Goal: Communication & Community: Answer question/provide support

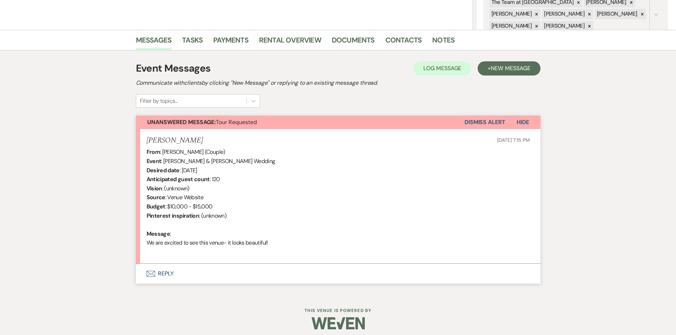
click at [166, 272] on button "Envelope Reply" at bounding box center [338, 274] width 404 height 20
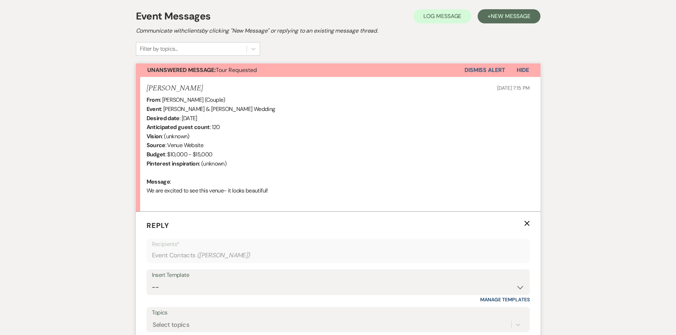
scroll to position [290, 0]
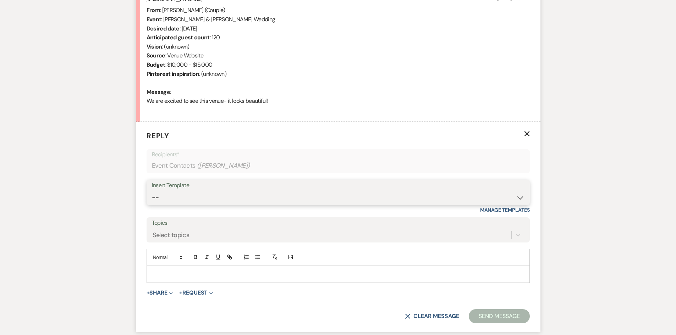
click at [519, 199] on select "-- Initial Inquiry Auto Response - Weddings Contract - Corporate & Private Even…" at bounding box center [338, 198] width 372 height 14
select select "1181"
click at [152, 191] on select "-- Initial Inquiry Auto Response - Weddings Contract - Corporate & Private Even…" at bounding box center [338, 198] width 372 height 14
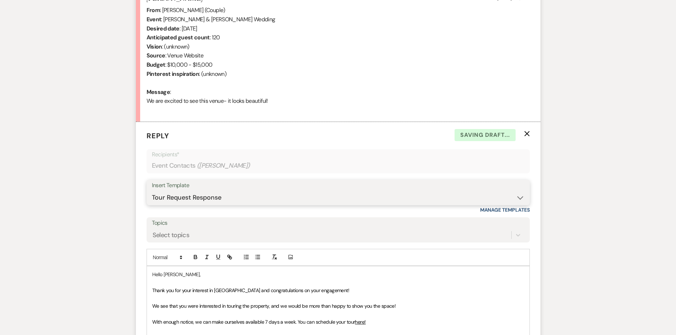
scroll to position [397, 0]
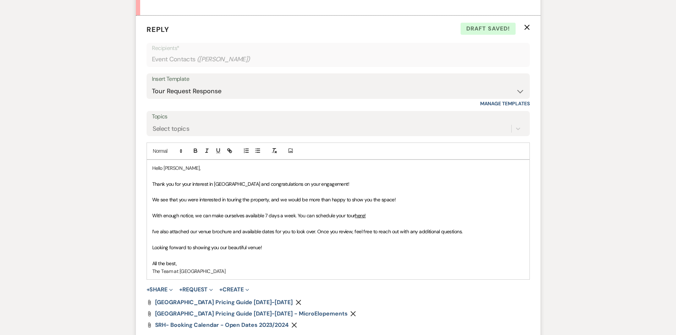
click at [296, 215] on span "With enough notice, we can make ourselves available 7 days a week. You can sche…" at bounding box center [253, 215] width 203 height 6
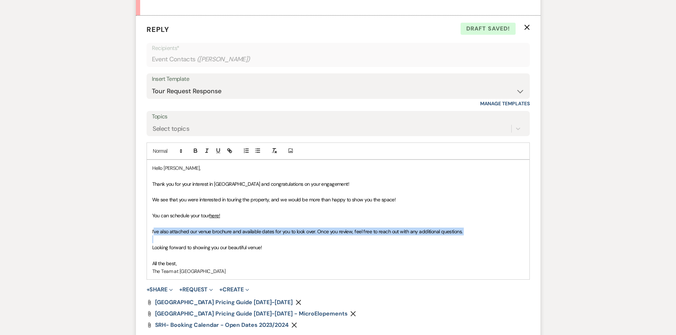
drag, startPoint x: 154, startPoint y: 232, endPoint x: 462, endPoint y: 236, distance: 307.5
click at [462, 236] on div "Hello [PERSON_NAME], Thank you for your interest in [GEOGRAPHIC_DATA] and congr…" at bounding box center [338, 220] width 382 height 120
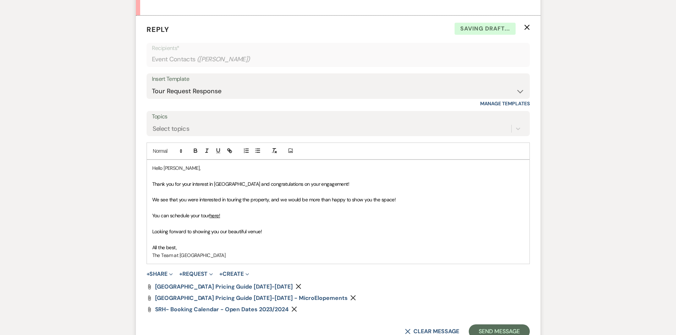
click at [295, 286] on icon "Remove" at bounding box center [298, 287] width 6 height 6
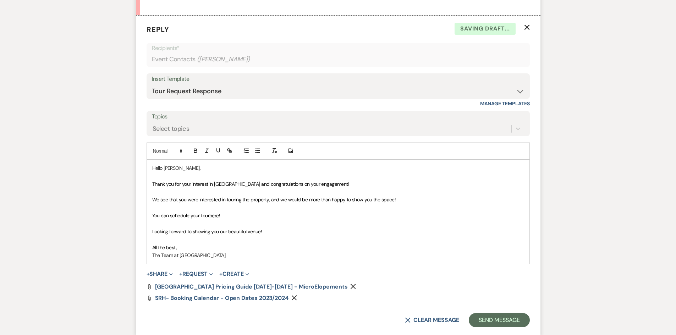
click at [350, 286] on icon "Remove" at bounding box center [353, 287] width 6 height 6
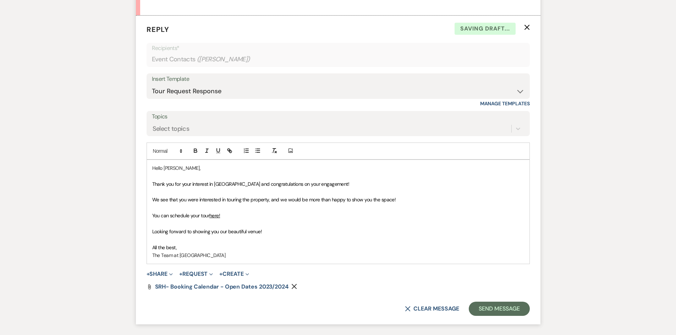
click at [295, 285] on use "button" at bounding box center [294, 286] width 5 height 5
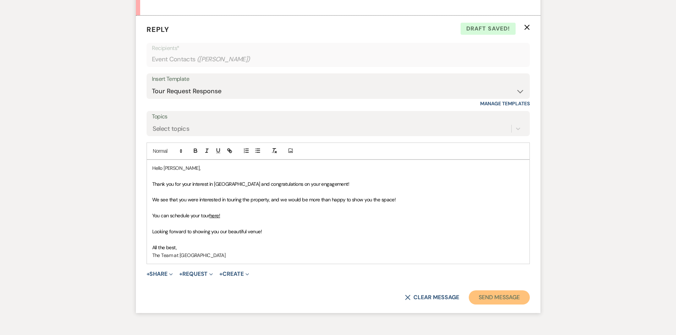
click at [502, 297] on button "Send Message" at bounding box center [499, 297] width 61 height 14
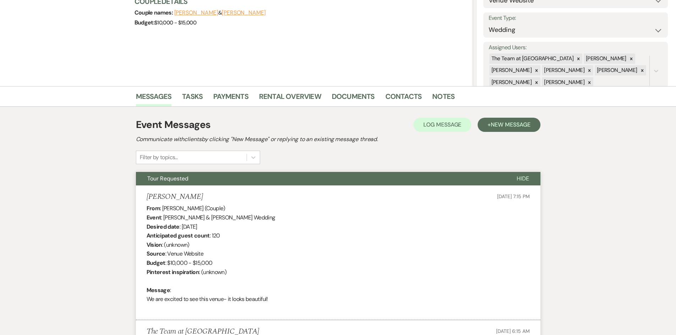
scroll to position [0, 0]
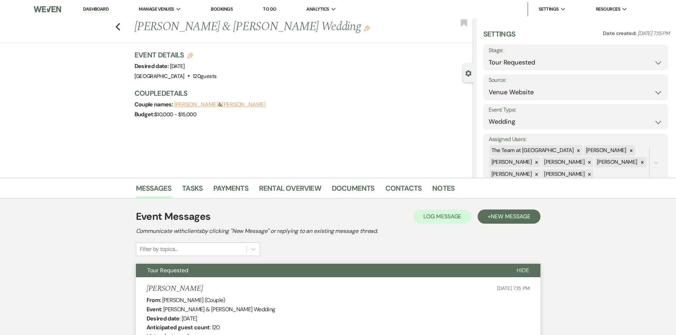
click at [92, 9] on link "Dashboard" at bounding box center [96, 9] width 26 height 7
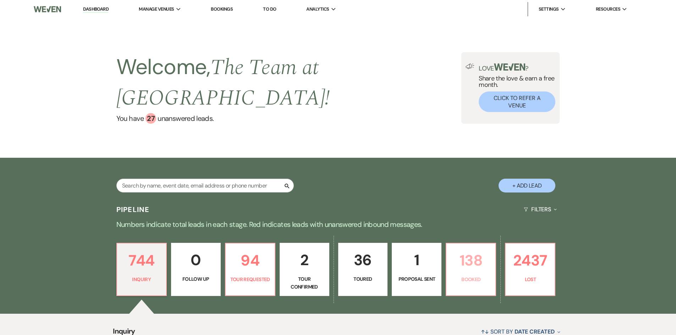
click at [476, 257] on p "138" at bounding box center [470, 261] width 40 height 24
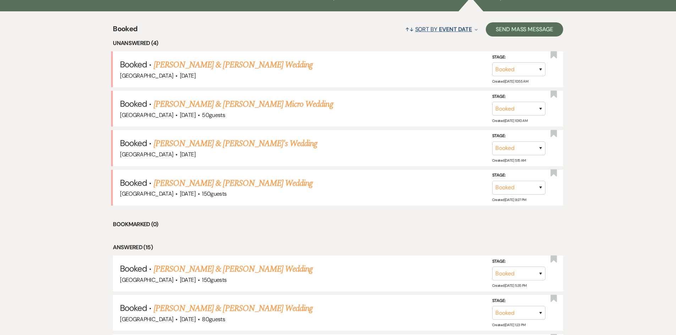
scroll to position [315, 0]
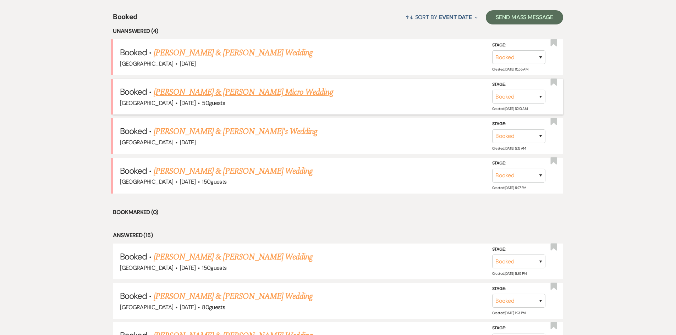
click at [245, 92] on link "[PERSON_NAME] & [PERSON_NAME] Micro Wedding" at bounding box center [243, 92] width 179 height 13
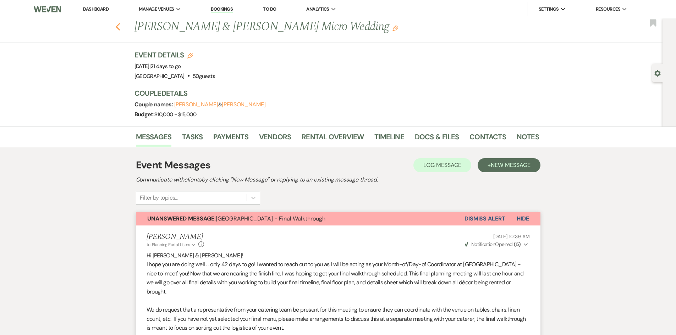
click at [120, 27] on icon "Previous" at bounding box center [117, 27] width 5 height 9
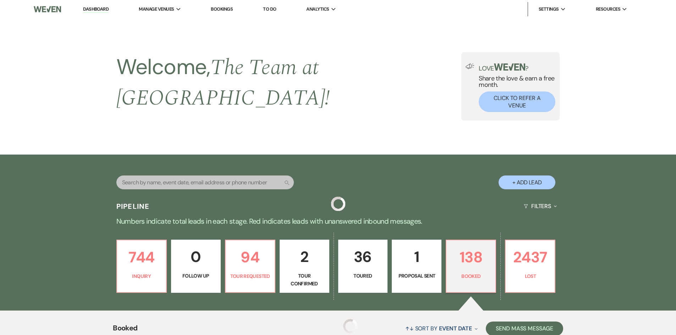
scroll to position [315, 0]
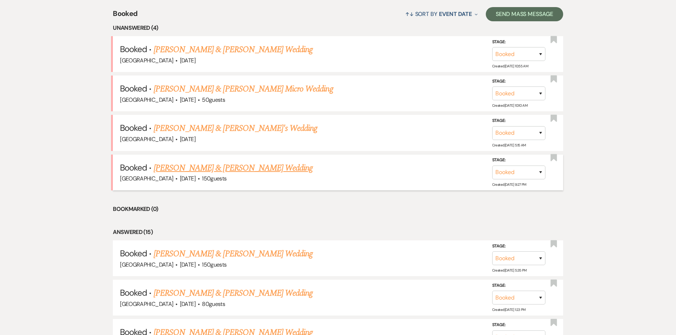
click at [194, 162] on link "[PERSON_NAME] & [PERSON_NAME] Wedding" at bounding box center [233, 168] width 159 height 13
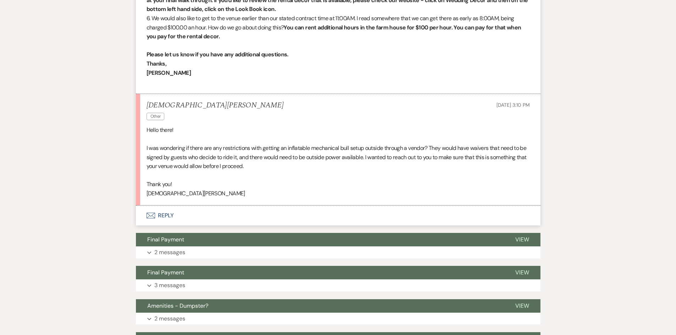
scroll to position [567, 0]
click at [166, 214] on button "Envelope Reply" at bounding box center [338, 216] width 404 height 20
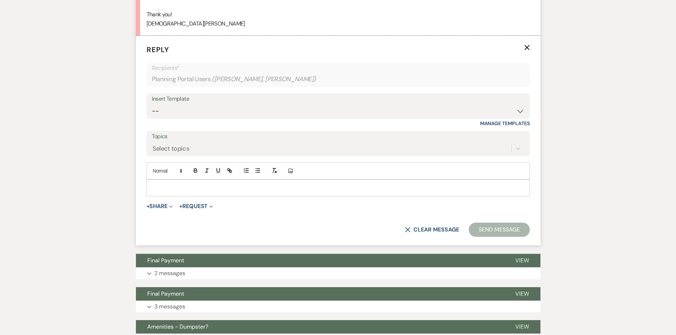
scroll to position [745, 0]
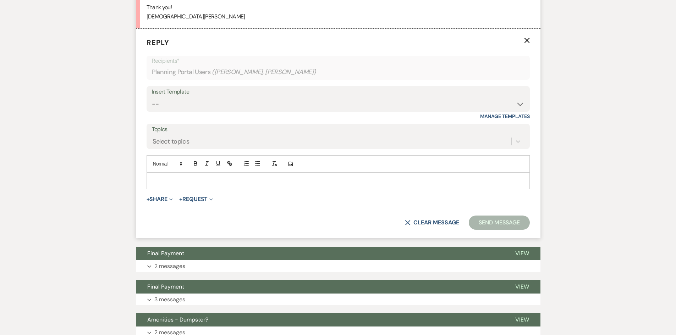
click at [165, 178] on p at bounding box center [338, 181] width 372 height 8
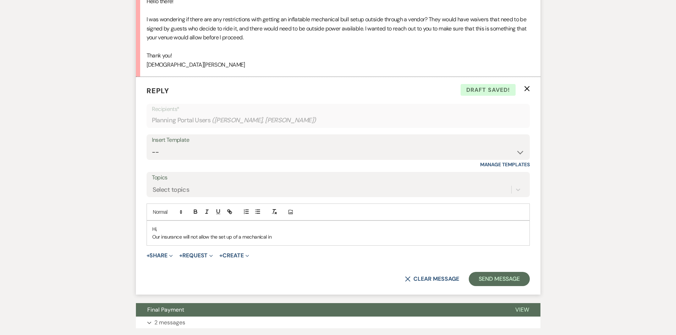
scroll to position [709, 0]
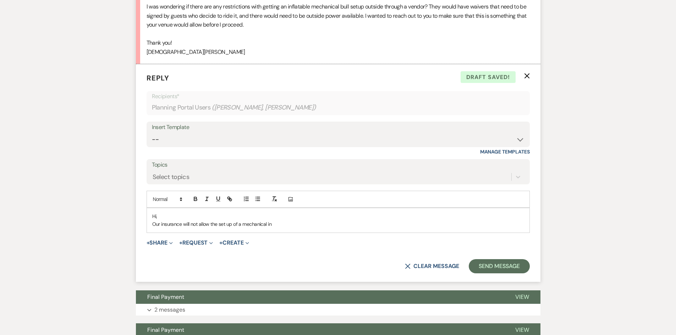
click at [243, 227] on p "Our insurance will not allow the set up of a mechanical in" at bounding box center [338, 224] width 372 height 8
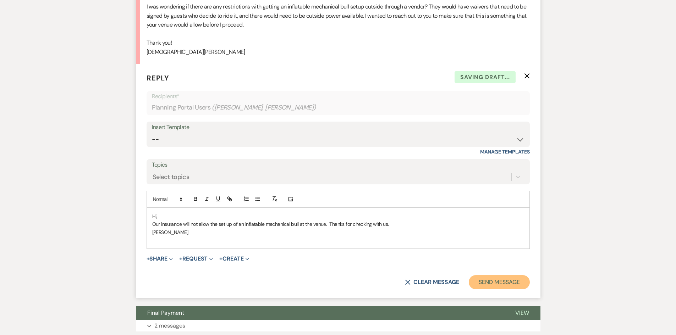
click at [496, 283] on button "Send Message" at bounding box center [499, 282] width 61 height 14
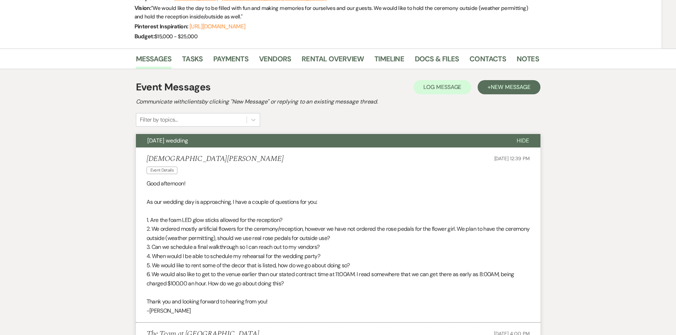
scroll to position [0, 0]
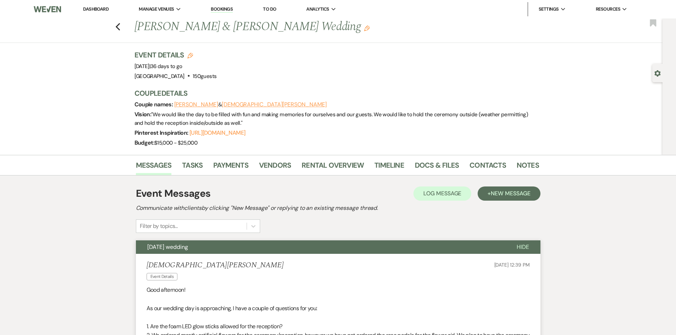
click at [98, 9] on link "Dashboard" at bounding box center [96, 9] width 26 height 6
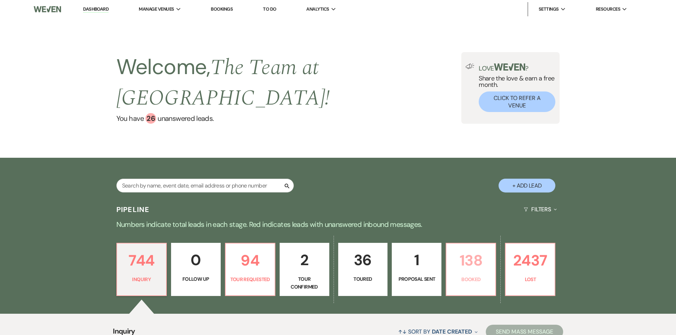
click at [453, 261] on p "138" at bounding box center [470, 261] width 40 height 24
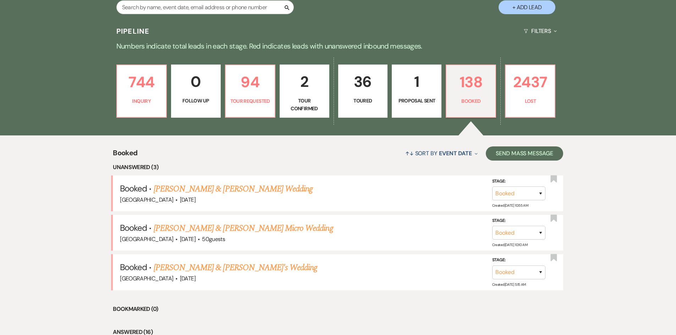
scroll to position [213, 0]
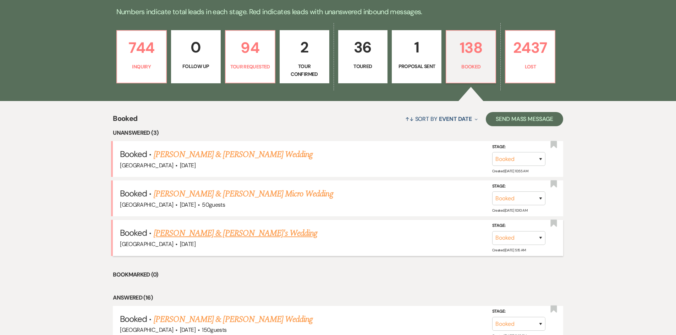
click at [196, 232] on link "[PERSON_NAME] & [PERSON_NAME]'s Wedding" at bounding box center [236, 233] width 164 height 13
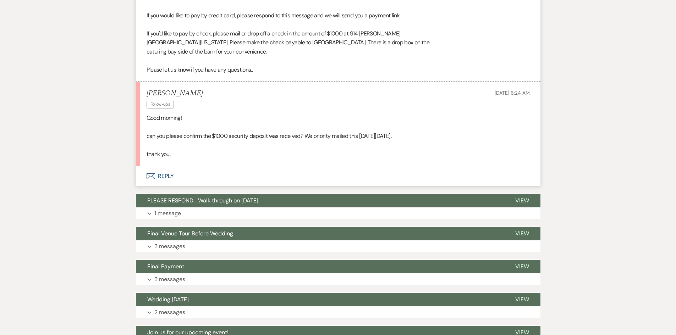
scroll to position [603, 0]
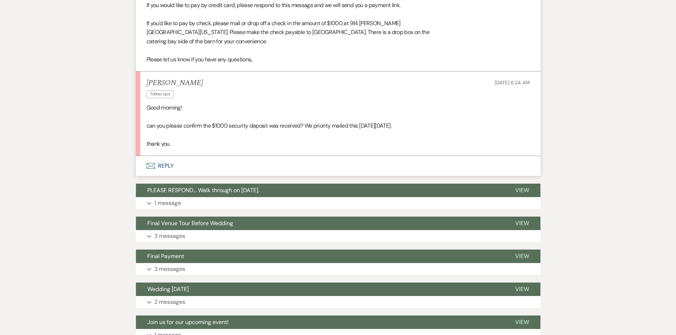
click at [167, 163] on button "Envelope Reply" at bounding box center [338, 166] width 404 height 20
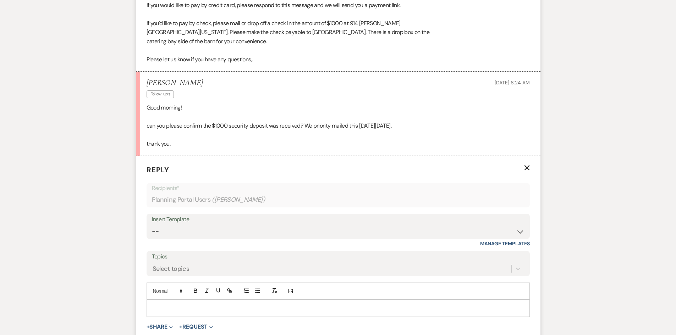
click at [195, 300] on div at bounding box center [338, 308] width 382 height 16
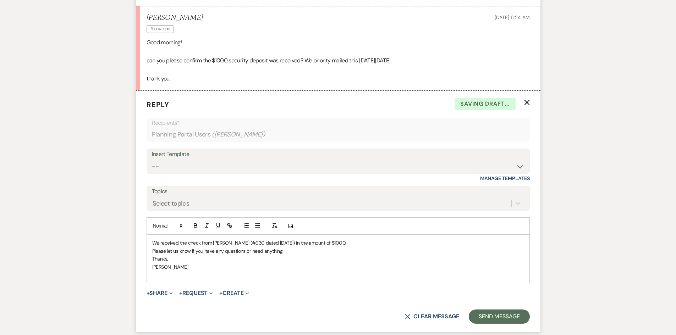
scroll to position [674, 0]
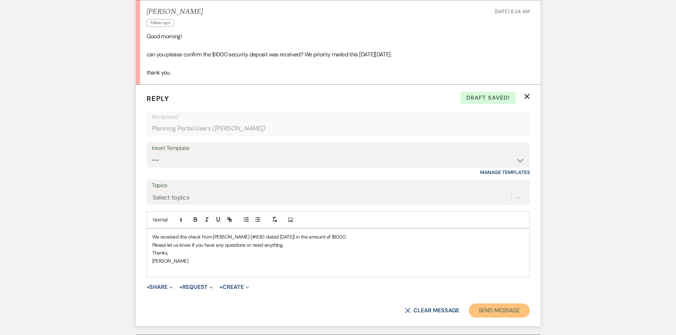
click at [508, 315] on button "Send Message" at bounding box center [499, 311] width 61 height 14
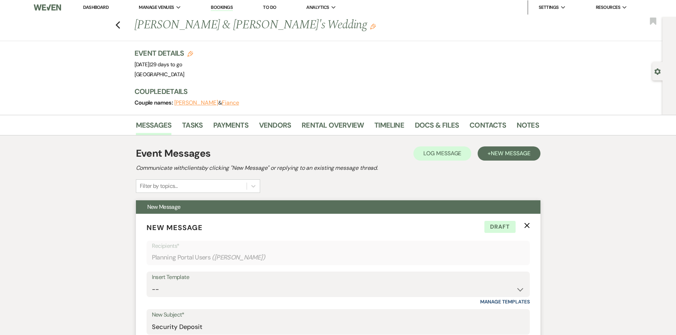
scroll to position [0, 0]
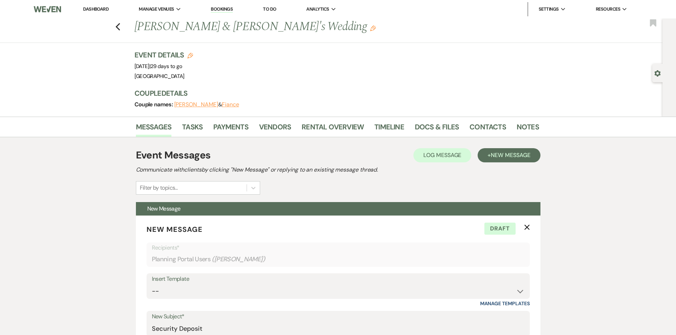
click at [90, 9] on link "Dashboard" at bounding box center [96, 9] width 26 height 6
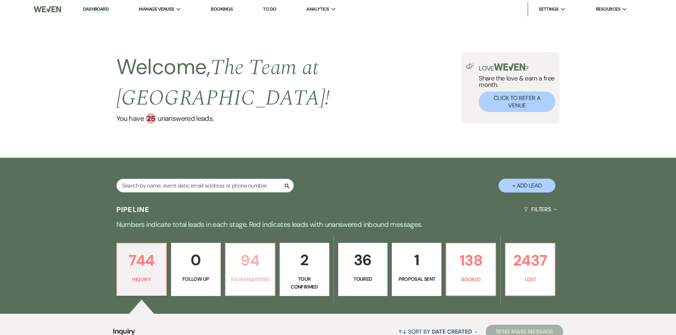
click at [245, 259] on p "94" at bounding box center [250, 261] width 40 height 24
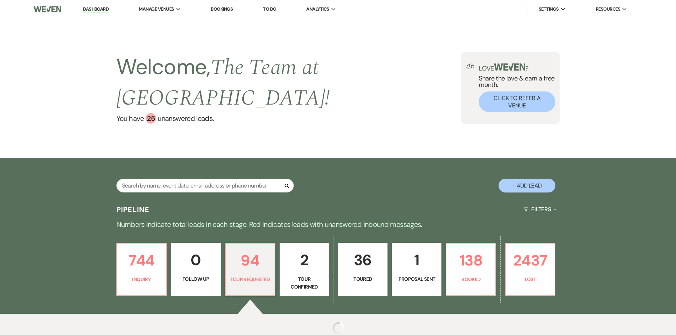
select select "2"
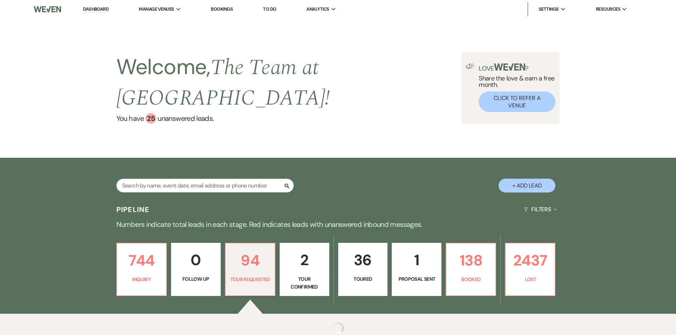
select select "2"
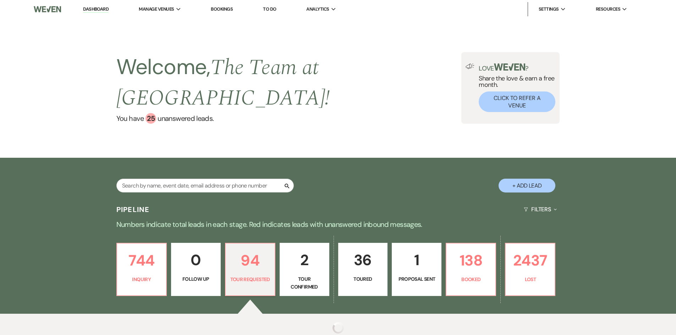
select select "2"
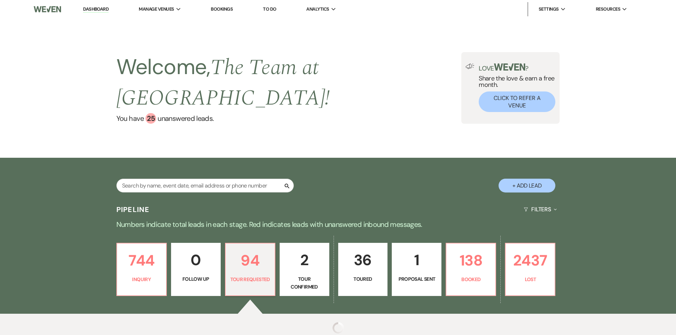
select select "2"
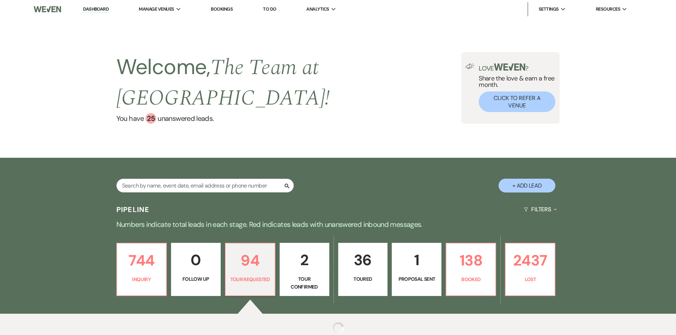
select select "2"
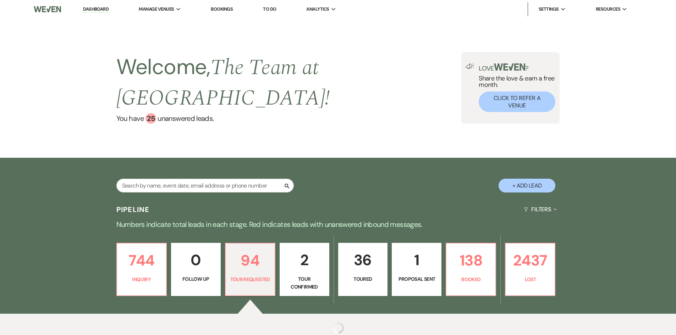
select select "2"
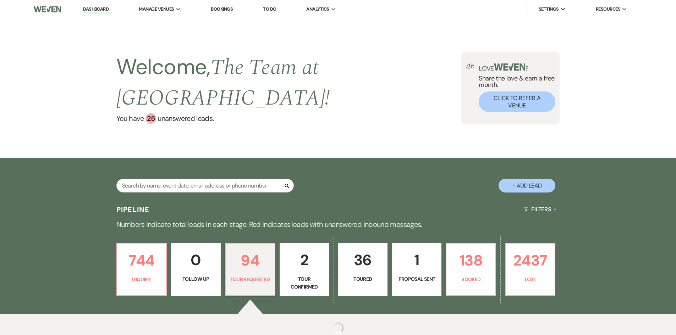
select select "2"
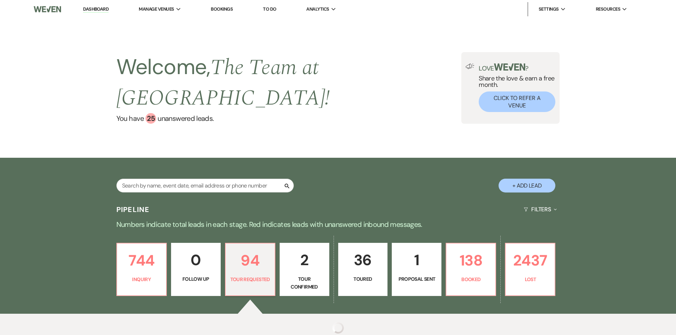
select select "2"
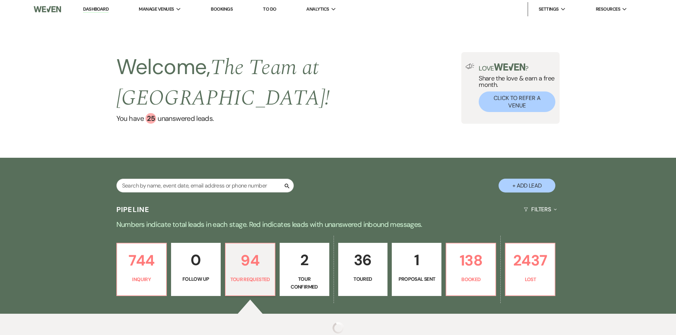
select select "2"
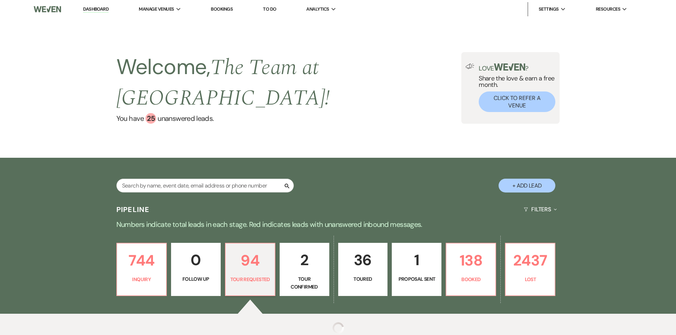
select select "2"
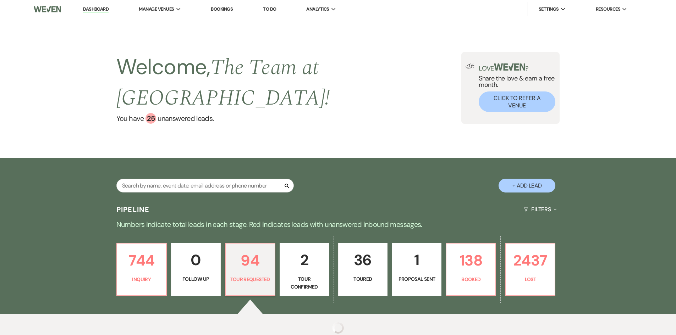
select select "2"
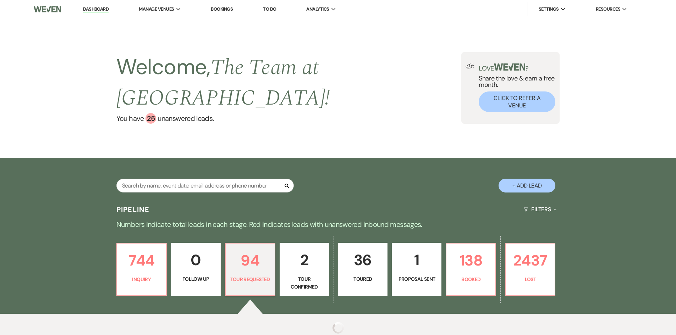
select select "2"
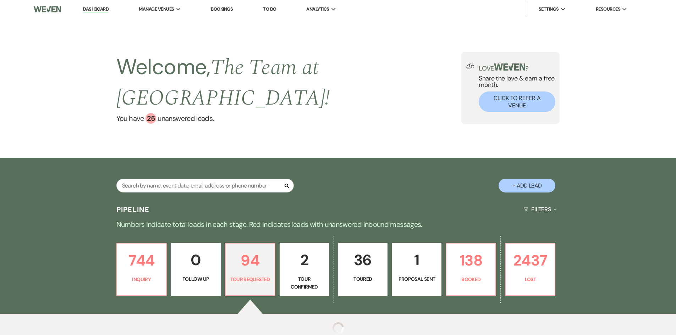
select select "2"
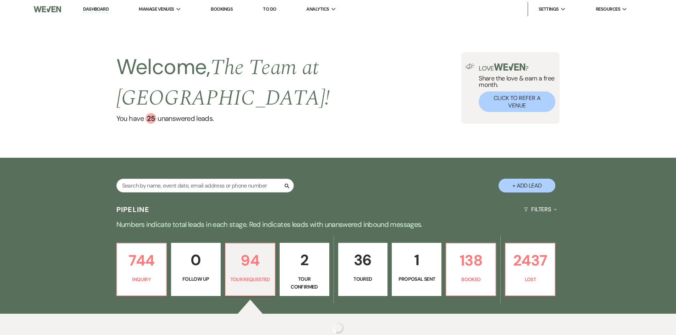
select select "2"
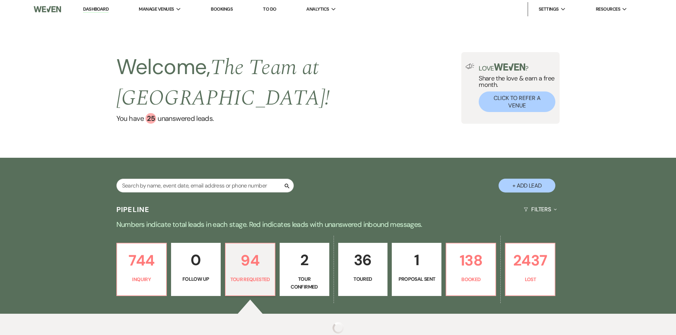
select select "2"
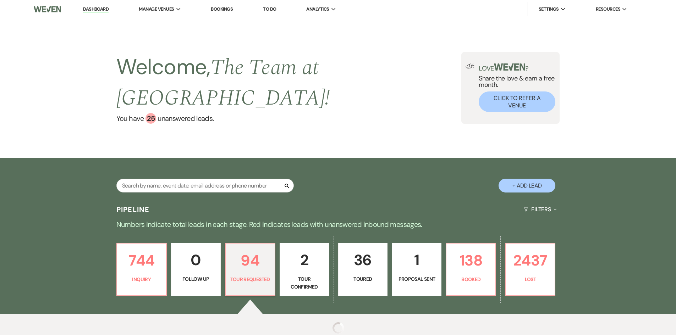
select select "2"
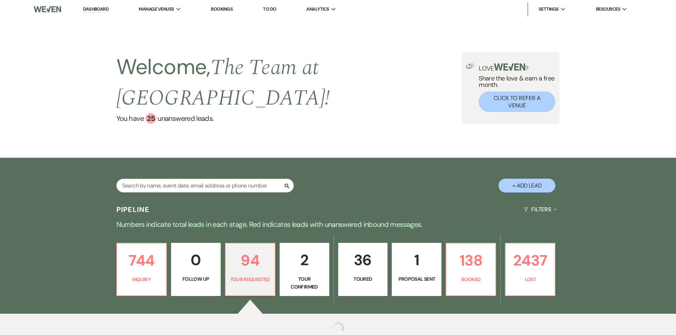
select select "2"
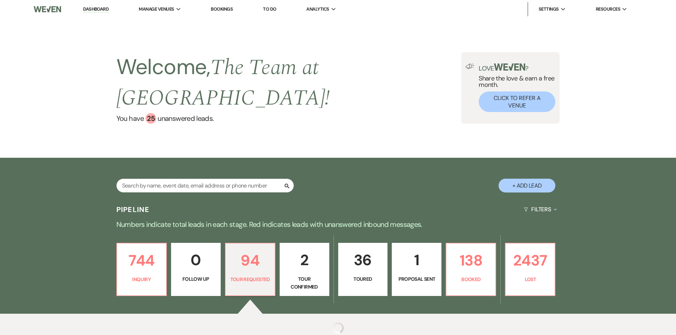
select select "2"
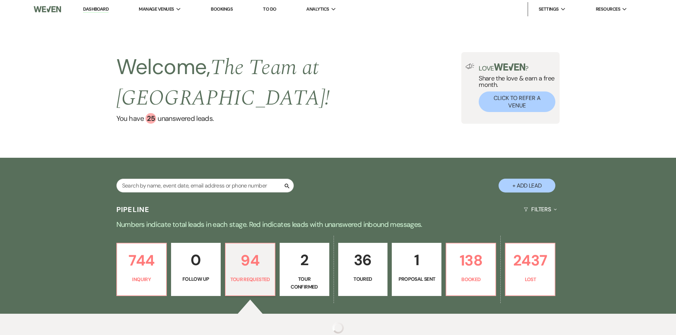
select select "2"
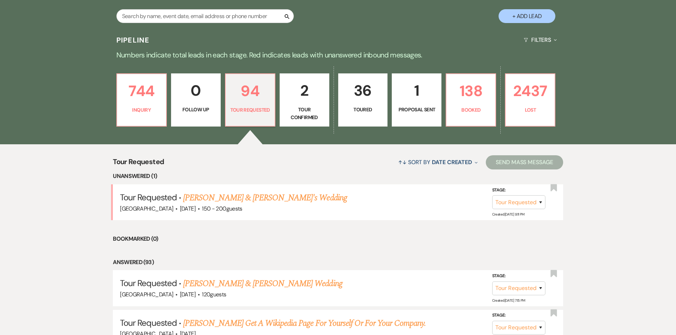
scroll to position [173, 0]
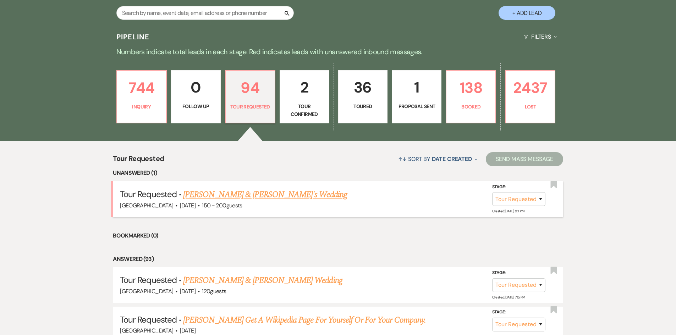
click at [264, 193] on link "[PERSON_NAME] & [PERSON_NAME]'s Wedding" at bounding box center [265, 194] width 164 height 13
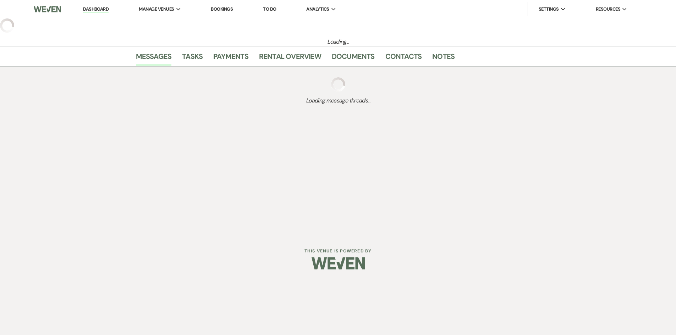
select select "2"
select select "5"
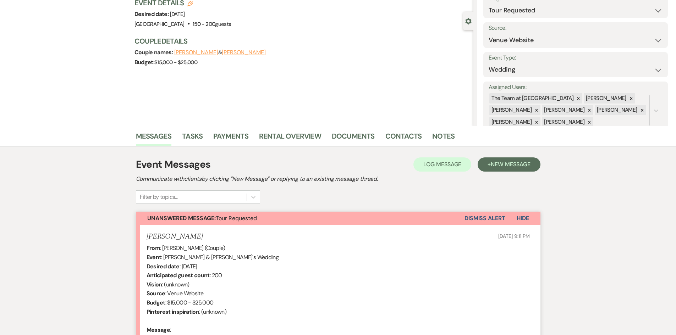
scroll to position [142, 0]
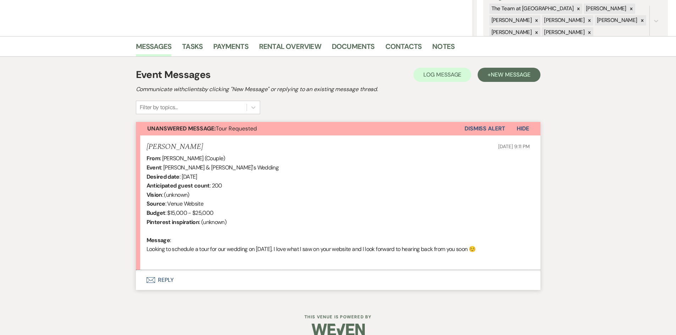
click at [167, 278] on button "Envelope Reply" at bounding box center [338, 280] width 404 height 20
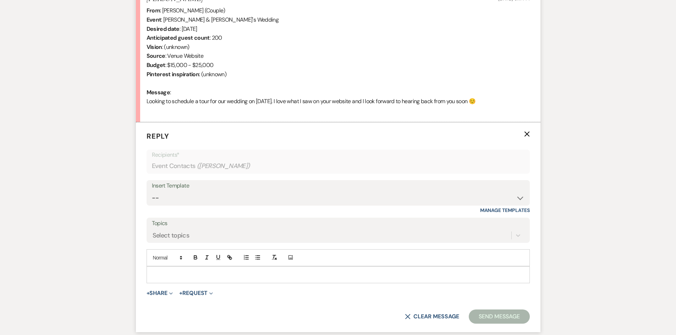
scroll to position [319, 0]
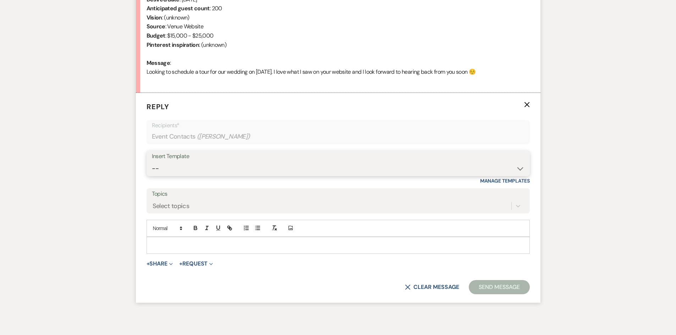
click at [519, 167] on select "-- Initial Inquiry Auto Response - Weddings Contract - Corporate & Private Even…" at bounding box center [338, 169] width 372 height 14
select select "1181"
click at [152, 162] on select "-- Initial Inquiry Auto Response - Weddings Contract - Corporate & Private Even…" at bounding box center [338, 169] width 372 height 14
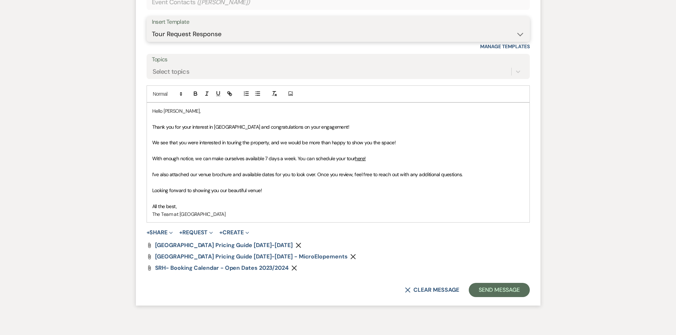
scroll to position [461, 0]
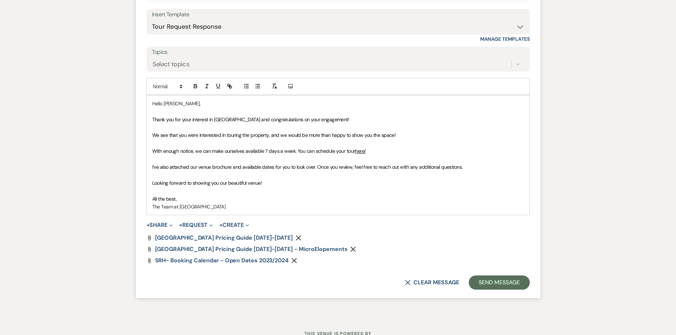
click at [297, 150] on span "With enough notice, we can make ourselves available 7 days a week. You can sche…" at bounding box center [253, 151] width 203 height 6
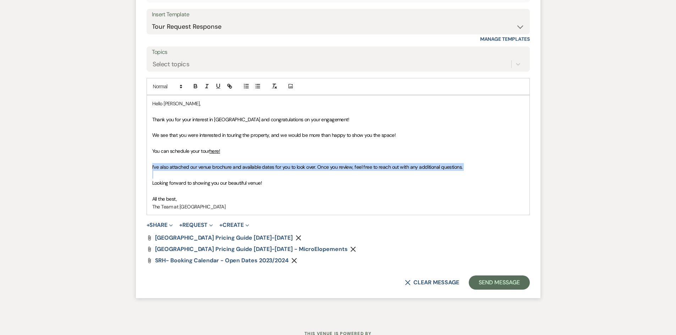
drag, startPoint x: 150, startPoint y: 167, endPoint x: 403, endPoint y: 172, distance: 252.9
click at [403, 172] on div "Hello [PERSON_NAME], Thank you for your interest in [GEOGRAPHIC_DATA] and congr…" at bounding box center [338, 155] width 382 height 120
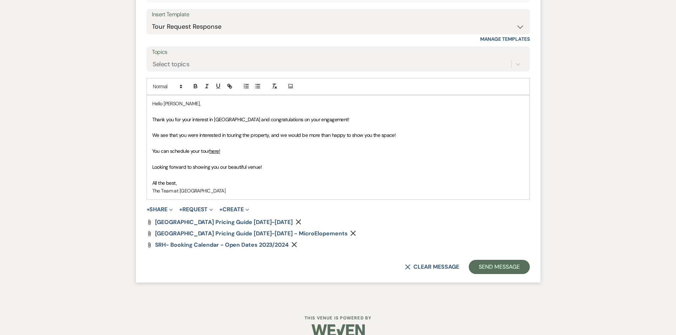
click at [295, 224] on icon "Remove" at bounding box center [298, 222] width 6 height 6
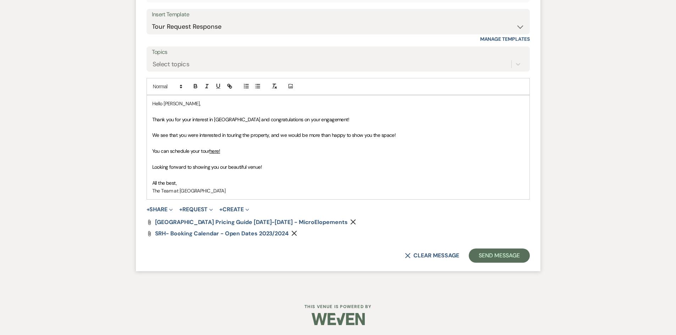
click at [350, 223] on icon "Remove" at bounding box center [353, 222] width 6 height 6
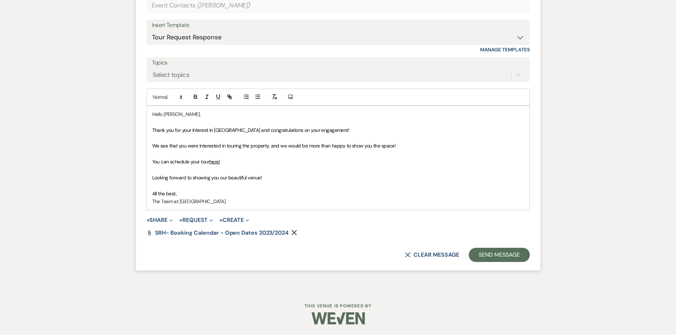
click at [294, 231] on icon "Remove" at bounding box center [294, 233] width 6 height 6
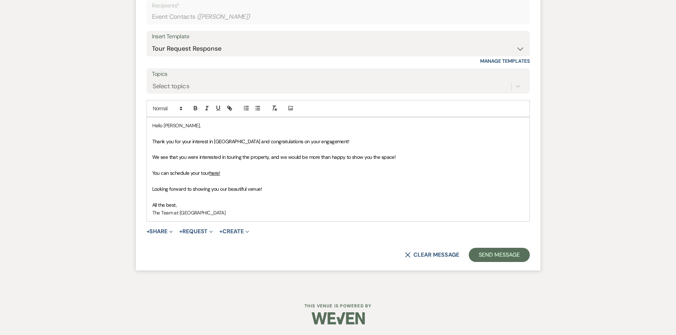
scroll to position [439, 0]
click at [506, 256] on button "Send Message" at bounding box center [499, 255] width 61 height 14
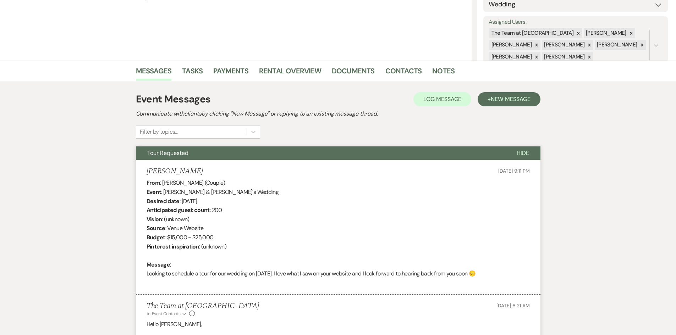
scroll to position [0, 0]
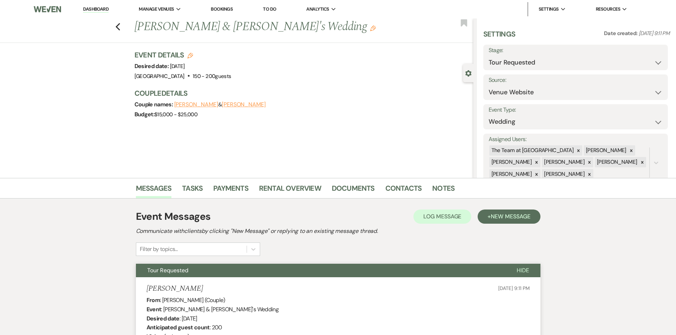
click at [93, 9] on link "Dashboard" at bounding box center [96, 9] width 26 height 7
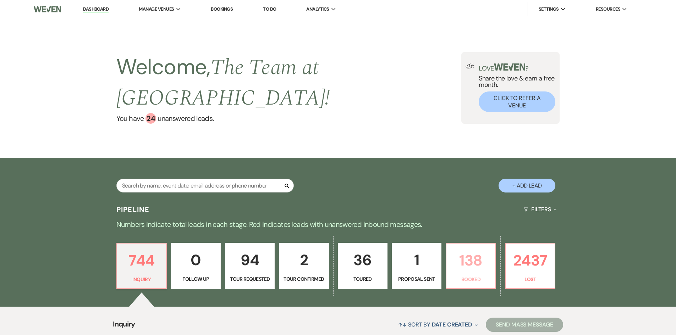
click at [458, 257] on p "138" at bounding box center [470, 261] width 40 height 24
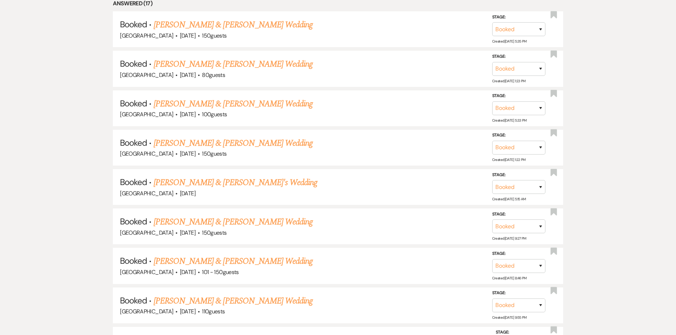
scroll to position [461, 0]
click at [244, 261] on link "[PERSON_NAME] & [PERSON_NAME] Wedding" at bounding box center [233, 261] width 159 height 13
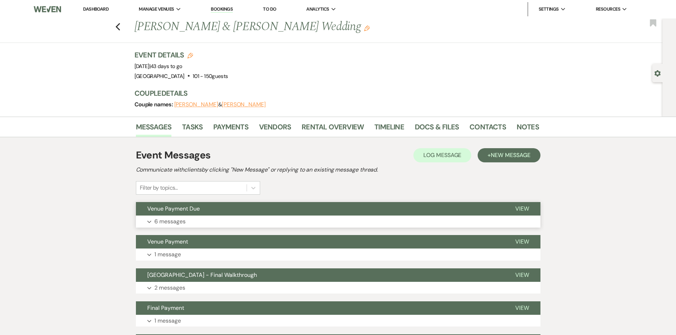
click at [523, 207] on span "View" at bounding box center [522, 208] width 14 height 7
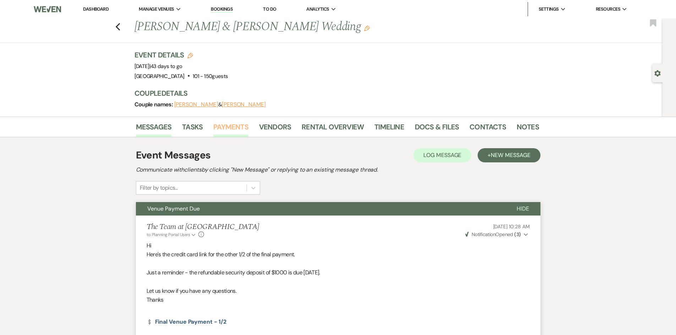
click at [236, 126] on link "Payments" at bounding box center [230, 129] width 35 height 16
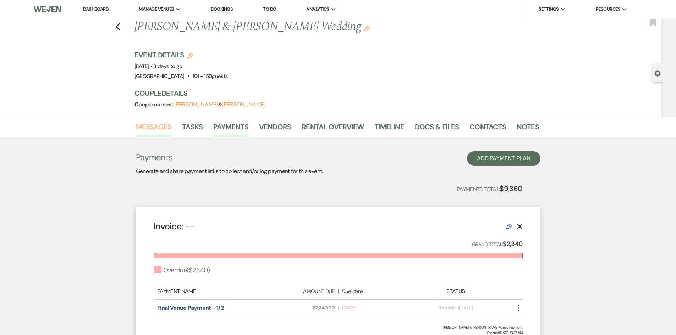
click at [157, 125] on link "Messages" at bounding box center [154, 129] width 36 height 16
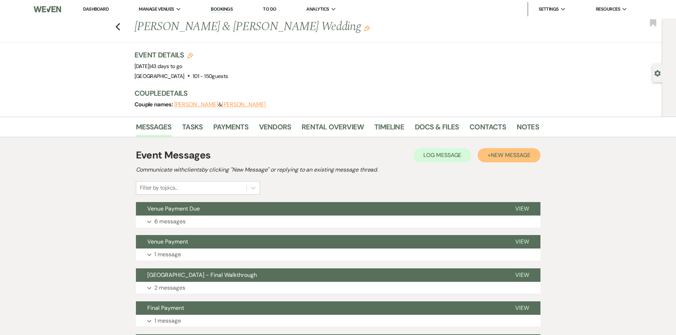
click at [516, 156] on span "New Message" at bounding box center [510, 154] width 39 height 7
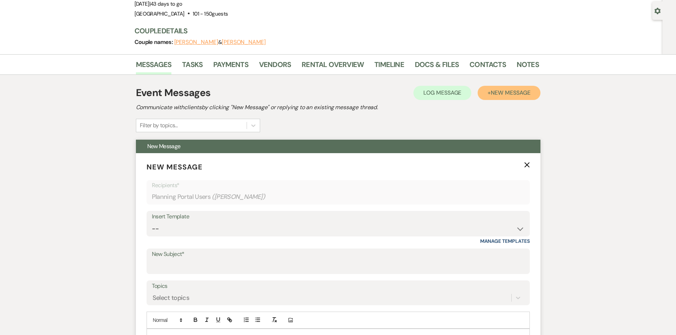
scroll to position [142, 0]
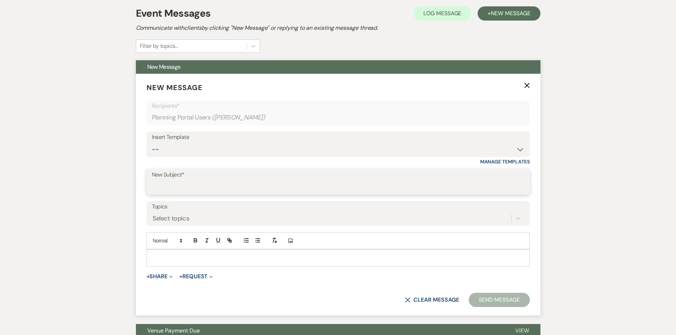
click at [186, 189] on input "New Subject*" at bounding box center [338, 187] width 372 height 14
type input "Venue Payment Due"
click at [177, 253] on div at bounding box center [338, 258] width 382 height 16
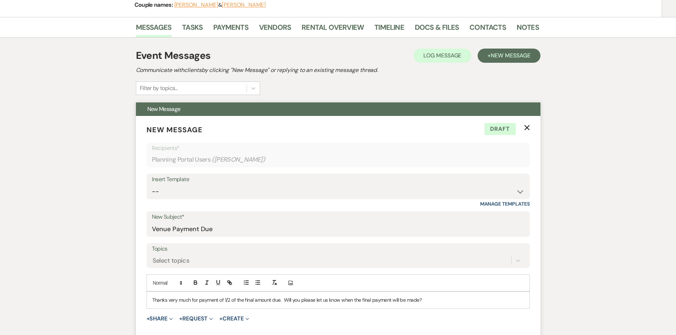
scroll to position [177, 0]
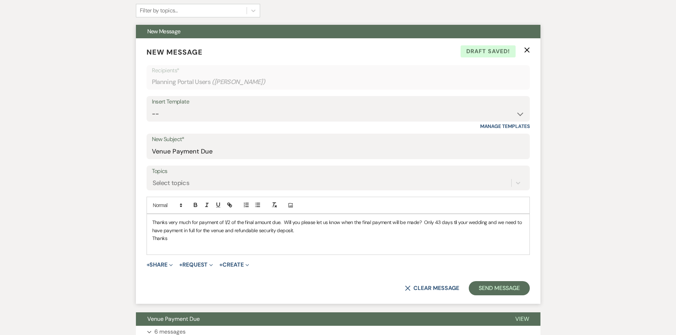
click at [292, 234] on p "Thanks very much for payment of 1/2 of the final amount due. Will you please le…" at bounding box center [338, 226] width 372 height 16
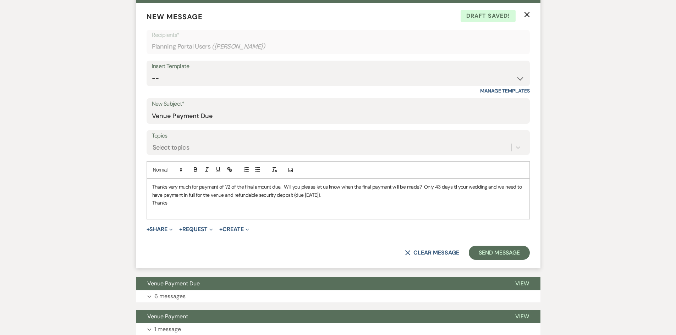
scroll to position [248, 0]
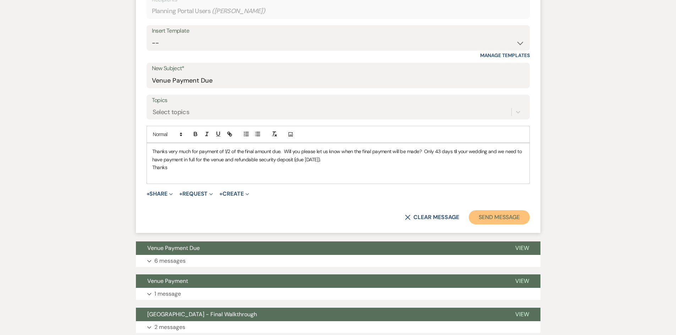
click at [502, 222] on button "Send Message" at bounding box center [499, 217] width 61 height 14
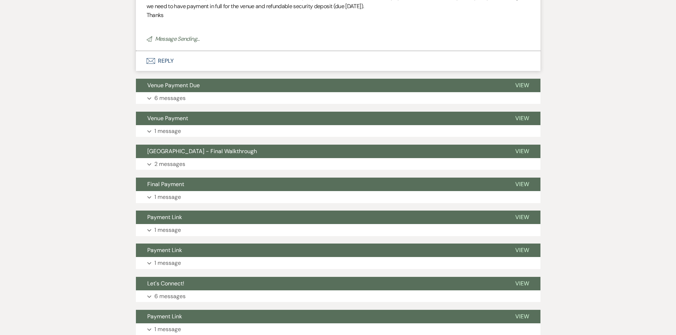
scroll to position [0, 0]
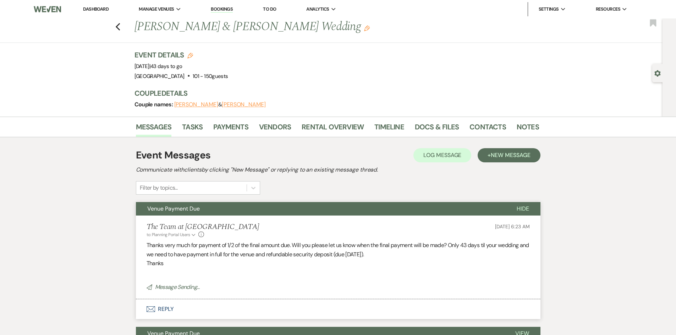
drag, startPoint x: 92, startPoint y: 8, endPoint x: 107, endPoint y: 2, distance: 16.5
click at [92, 8] on link "Dashboard" at bounding box center [96, 9] width 26 height 6
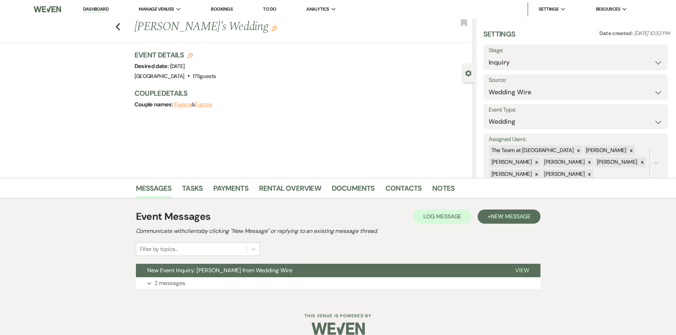
click at [99, 8] on link "Dashboard" at bounding box center [96, 9] width 26 height 7
